Goal: Go to known website: Go to known website

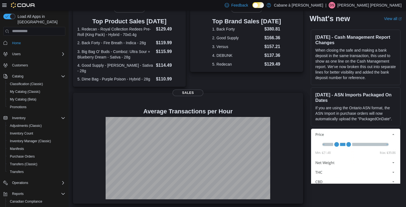
scroll to position [117, 0]
